Goal: Navigation & Orientation: Find specific page/section

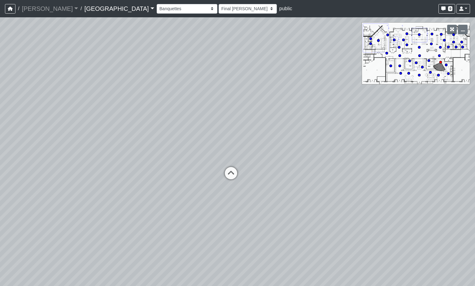
select select "n38L2KYfbFjaaXXsEc1LNY"
select select "h3ebyGk32eUmSzz99H473o"
drag, startPoint x: 317, startPoint y: 203, endPoint x: 188, endPoint y: 171, distance: 133.1
click at [188, 171] on div "Loading... Pool Courtyard Entry 1 Loading... Main Lounge 2 Loading... Pool Cour…" at bounding box center [237, 151] width 475 height 269
drag, startPoint x: 196, startPoint y: 143, endPoint x: 400, endPoint y: 188, distance: 209.2
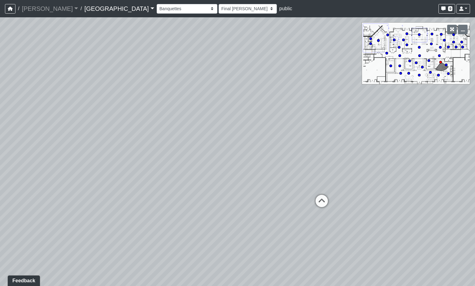
click at [400, 188] on div "Loading... Pool Courtyard Entry 1 Loading... Main Lounge 2 Loading... Pool Cour…" at bounding box center [237, 151] width 475 height 269
drag, startPoint x: 147, startPoint y: 84, endPoint x: 501, endPoint y: 121, distance: 356.7
click at [475, 121] on html "/ [PERSON_NAME] Loading... / [GEOGRAPHIC_DATA] [GEOGRAPHIC_DATA] Loading... [GE…" at bounding box center [237, 143] width 475 height 286
drag, startPoint x: 130, startPoint y: 123, endPoint x: 455, endPoint y: 127, distance: 324.7
click at [455, 127] on div "Loading... Pool Courtyard Entry 1 Loading... Main Lounge 2 Loading... Pool Cour…" at bounding box center [237, 151] width 475 height 269
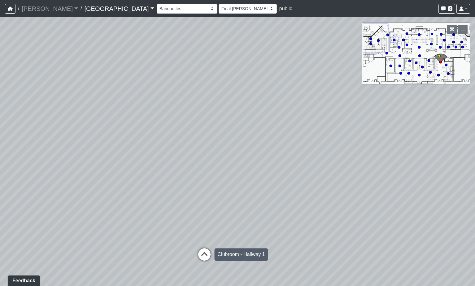
click at [205, 254] on icon at bounding box center [204, 258] width 19 height 19
select select "jBqNCsrT4hi7AavUsCSpyD"
select select "h3ebyGk32eUmSzz99H473o"
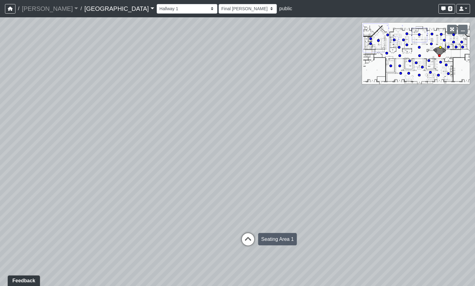
click at [248, 243] on icon at bounding box center [248, 242] width 19 height 19
select select "1YxMcQvhBrXzkFwaEorxwb"
select select "h3ebyGk32eUmSzz99H473o"
drag, startPoint x: 121, startPoint y: 183, endPoint x: 483, endPoint y: 168, distance: 362.2
click at [475, 168] on html "/ [PERSON_NAME] Loading... / [GEOGRAPHIC_DATA] [GEOGRAPHIC_DATA] Loading... [GE…" at bounding box center [237, 143] width 475 height 286
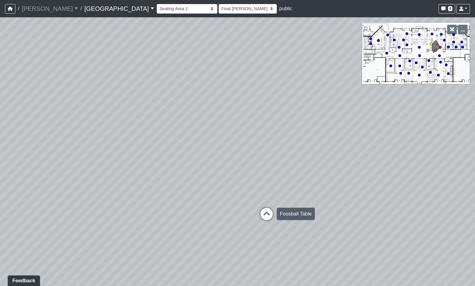
click at [261, 214] on icon at bounding box center [266, 217] width 19 height 19
select select "5YdP8s9J1uMCwQbH227TJn"
select select "h3ebyGk32eUmSzz99H473o"
drag, startPoint x: 317, startPoint y: 163, endPoint x: 153, endPoint y: 153, distance: 164.4
click at [153, 153] on div "Loading... Pool Courtyard Entry 1 Loading... Main Lounge 2 Loading... Pool Cour…" at bounding box center [237, 151] width 475 height 269
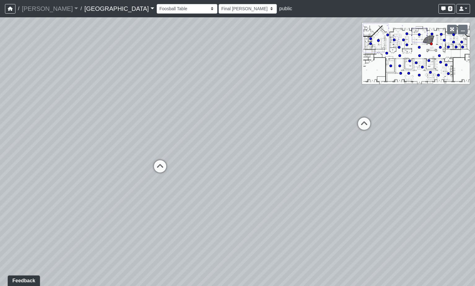
drag, startPoint x: 79, startPoint y: 205, endPoint x: 393, endPoint y: 175, distance: 316.2
click at [393, 175] on div "Loading... Pool Courtyard Entry 1 Loading... Main Lounge 2 Loading... Pool Cour…" at bounding box center [237, 151] width 475 height 269
click at [316, 138] on icon at bounding box center [321, 143] width 19 height 19
select select "8wm9MnJtpJPgxGZkoe9s2K"
select select "h3ebyGk32eUmSzz99H473o"
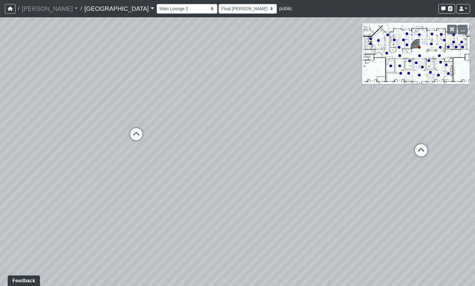
drag, startPoint x: 414, startPoint y: 139, endPoint x: 8, endPoint y: 134, distance: 406.2
click at [8, 134] on div "Loading... Pool Courtyard Entry 1 Loading... Main Lounge 2 Loading... Pool Cour…" at bounding box center [237, 151] width 475 height 269
click at [119, 132] on icon at bounding box center [122, 140] width 19 height 19
select select "nvS5Qoo4jEJcuhprzpoMAu"
select select "h3ebyGk32eUmSzz99H473o"
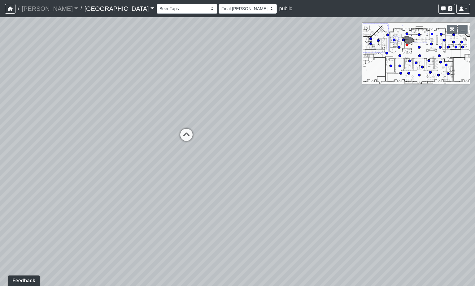
drag, startPoint x: 304, startPoint y: 72, endPoint x: 4, endPoint y: 130, distance: 304.9
click at [4, 130] on div "Loading... Pool Courtyard Entry 1 Loading... Main Lounge 2 Loading... Pool Cour…" at bounding box center [237, 151] width 475 height 269
drag, startPoint x: 393, startPoint y: 157, endPoint x: 83, endPoint y: 104, distance: 315.2
click at [83, 104] on div "Loading... Pool Courtyard Entry 1 Loading... Main Lounge 2 Loading... Pool Cour…" at bounding box center [237, 151] width 475 height 269
click at [290, 142] on icon at bounding box center [287, 144] width 19 height 19
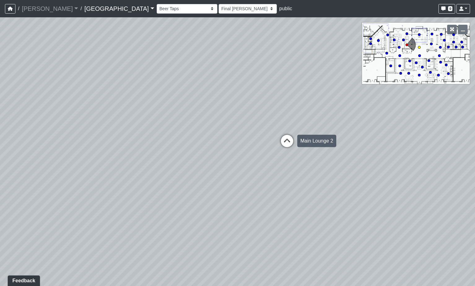
select select "8wm9MnJtpJPgxGZkoe9s2K"
select select "h3ebyGk32eUmSzz99H473o"
drag, startPoint x: 141, startPoint y: 119, endPoint x: 311, endPoint y: 128, distance: 169.9
click at [311, 128] on div "Loading... Pool Courtyard Entry 1 Loading... Main Lounge 2 Loading... Pool Cour…" at bounding box center [237, 151] width 475 height 269
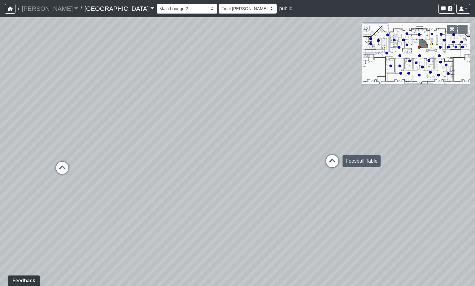
click at [330, 162] on icon at bounding box center [332, 164] width 19 height 19
select select "5YdP8s9J1uMCwQbH227TJn"
select select "h3ebyGk32eUmSzz99H473o"
drag, startPoint x: 246, startPoint y: 122, endPoint x: -8, endPoint y: 119, distance: 254.2
click at [0, 119] on html "/ [PERSON_NAME] Loading... / [GEOGRAPHIC_DATA] [GEOGRAPHIC_DATA] Loading... [GE…" at bounding box center [237, 143] width 475 height 286
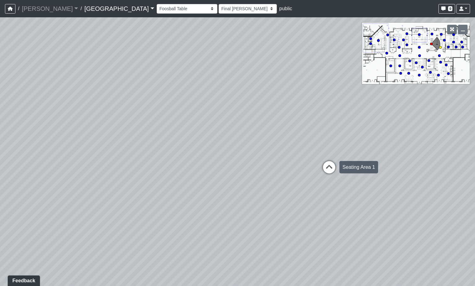
click at [331, 169] on icon at bounding box center [329, 170] width 19 height 19
select select "1YxMcQvhBrXzkFwaEorxwb"
select select "h3ebyGk32eUmSzz99H473o"
drag, startPoint x: 195, startPoint y: 98, endPoint x: 367, endPoint y: 106, distance: 172.6
click at [370, 103] on div "Loading... Pool Courtyard Entry 1 Loading... Main Lounge 2 Loading... Pool Cour…" at bounding box center [237, 151] width 475 height 269
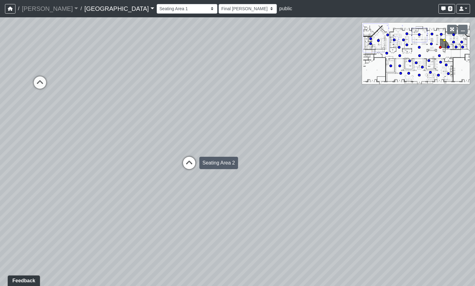
click at [186, 159] on icon at bounding box center [189, 166] width 19 height 19
select select "xuF2CW1jZayweEv98YGaSx"
select select "h3ebyGk32eUmSzz99H473o"
drag, startPoint x: 198, startPoint y: 135, endPoint x: 335, endPoint y: 175, distance: 142.7
click at [335, 175] on div "Loading... Pool Courtyard Entry 1 Loading... Main Lounge 2 Loading... Pool Cour…" at bounding box center [237, 151] width 475 height 269
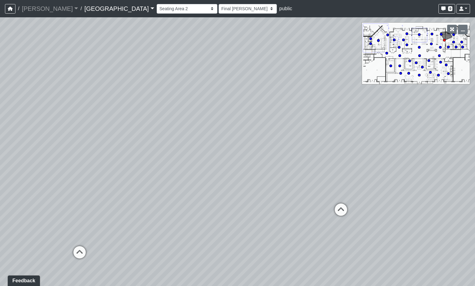
drag, startPoint x: 380, startPoint y: 174, endPoint x: 248, endPoint y: 156, distance: 133.7
click at [248, 156] on div "Loading... Pool Courtyard Entry 1 Loading... Main Lounge 2 Loading... Pool Cour…" at bounding box center [237, 151] width 475 height 269
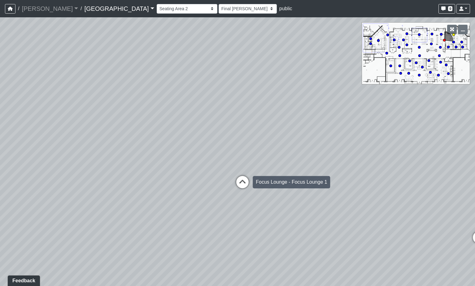
click at [242, 182] on icon at bounding box center [242, 185] width 19 height 19
select select "eqJPnRhZ1ERTyjytKnUP34"
select select "h3ebyGk32eUmSzz99H473o"
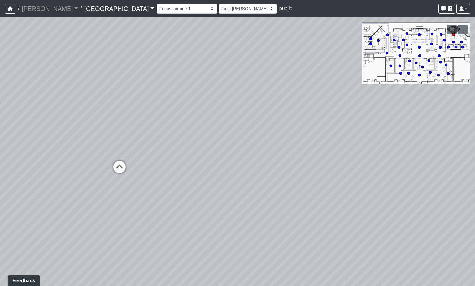
drag, startPoint x: 201, startPoint y: 122, endPoint x: 409, endPoint y: 180, distance: 216.5
click at [409, 180] on div "Loading... Pool Courtyard Entry 1 Loading... Main Lounge 2 Loading... Pool Cour…" at bounding box center [237, 151] width 475 height 269
drag, startPoint x: 236, startPoint y: 129, endPoint x: 547, endPoint y: 94, distance: 313.3
click at [475, 94] on html "/ [PERSON_NAME] Loading... / [GEOGRAPHIC_DATA] [GEOGRAPHIC_DATA] Loading... [GE…" at bounding box center [237, 143] width 475 height 286
drag, startPoint x: 285, startPoint y: 114, endPoint x: 393, endPoint y: 115, distance: 108.0
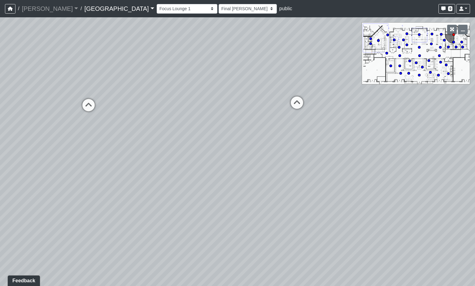
click at [393, 115] on div "Loading... Pool Courtyard Entry 1 Loading... Main Lounge 2 Loading... Pool Cour…" at bounding box center [237, 151] width 475 height 269
click at [295, 99] on icon at bounding box center [298, 106] width 19 height 19
select select "xuF2CW1jZayweEv98YGaSx"
select select "h3ebyGk32eUmSzz99H473o"
drag, startPoint x: 391, startPoint y: 141, endPoint x: 61, endPoint y: 162, distance: 331.0
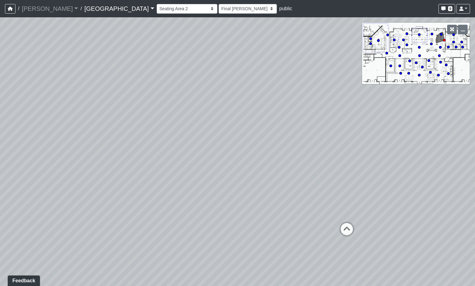
click at [61, 162] on div "Loading... Pool Courtyard Entry 1 Loading... Main Lounge 2 Loading... Pool Cour…" at bounding box center [237, 151] width 475 height 269
click at [346, 225] on icon at bounding box center [346, 232] width 19 height 19
select select "tBvgWFaWEssAVfWzFx5TVd"
select select "h3ebyGk32eUmSzz99H473o"
click at [398, 157] on div "Loading... Pool Courtyard Entry 1 Loading... Main Lounge 2 Loading... Pool Cour…" at bounding box center [237, 151] width 475 height 269
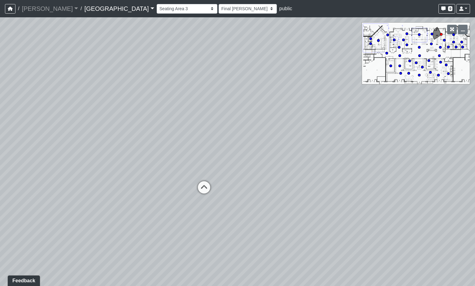
click at [203, 177] on div "Loading... Pool Courtyard Entry 1 Loading... Main Lounge 2 Loading... Pool Cour…" at bounding box center [237, 151] width 475 height 269
click at [206, 196] on icon at bounding box center [204, 190] width 19 height 19
select select "rSNPTk6fVWzVTWWJRKuvHZ"
select select "h3ebyGk32eUmSzz99H473o"
drag, startPoint x: 200, startPoint y: 154, endPoint x: 368, endPoint y: 154, distance: 168.1
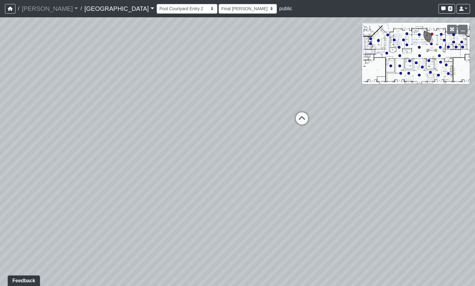
click at [368, 154] on div "Loading... Pool Courtyard Entry 1 Loading... Main Lounge 2 Loading... Pool Cour…" at bounding box center [237, 151] width 475 height 269
click at [303, 117] on icon at bounding box center [302, 121] width 19 height 19
select select "gontoaMErPAtzSBVXh4ptW"
select select "h3ebyGk32eUmSzz99H473o"
drag, startPoint x: 404, startPoint y: 143, endPoint x: 190, endPoint y: 109, distance: 216.0
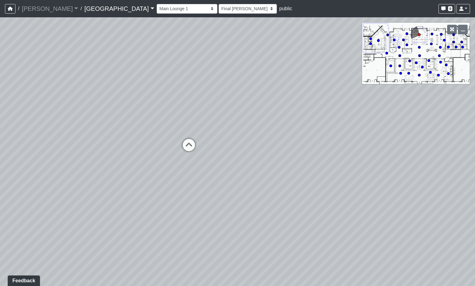
click at [190, 109] on div "Loading... Pool Courtyard Entry 1 Loading... Main Lounge 2 Loading... Pool Cour…" at bounding box center [237, 151] width 475 height 269
click at [193, 146] on icon at bounding box center [189, 148] width 19 height 19
select select "udEX2YWNPeTD5resjGsNFx"
select select "h3ebyGk32eUmSzz99H473o"
drag, startPoint x: 140, startPoint y: 47, endPoint x: 466, endPoint y: 108, distance: 331.2
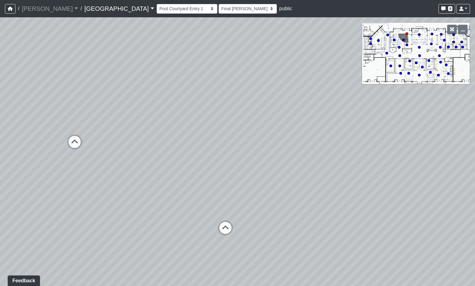
click at [466, 108] on div "Loading... Pool Courtyard Entry 1 Loading... Main Lounge 2 Loading... Pool Cour…" at bounding box center [237, 151] width 475 height 269
